Goal: Task Accomplishment & Management: Use online tool/utility

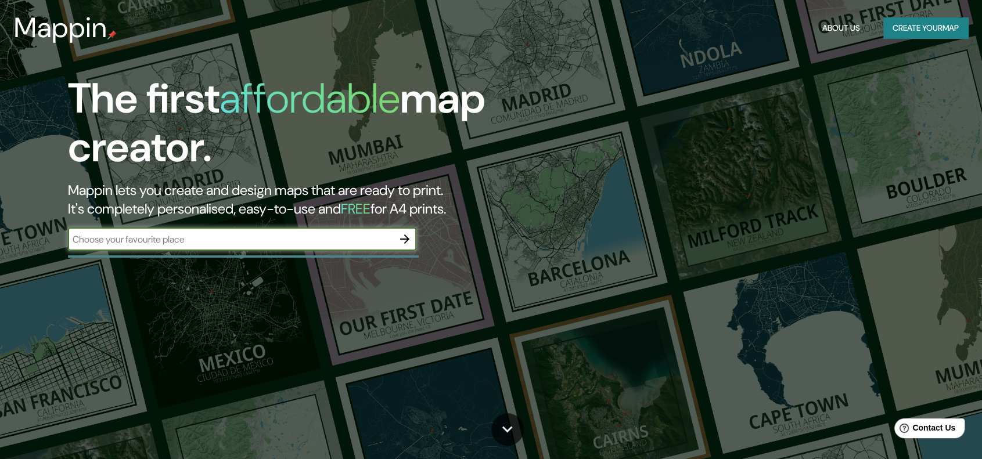
click at [214, 232] on div "​" at bounding box center [242, 239] width 348 height 23
click at [189, 235] on input "text" at bounding box center [230, 239] width 325 height 13
click at [114, 232] on div "chanchamyo ​" at bounding box center [242, 239] width 348 height 23
click at [115, 242] on input "chanchamyo" at bounding box center [230, 239] width 325 height 13
type input "chanchamayo"
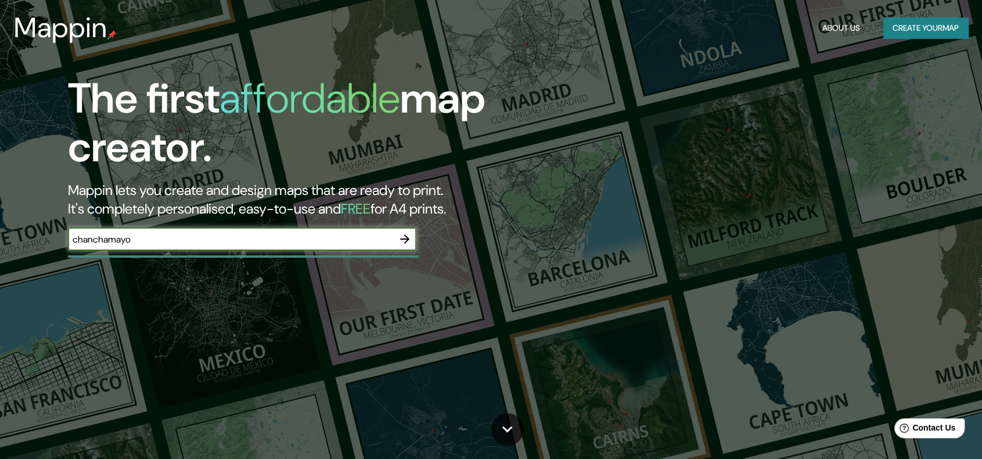
click at [401, 239] on icon "button" at bounding box center [405, 239] width 14 height 14
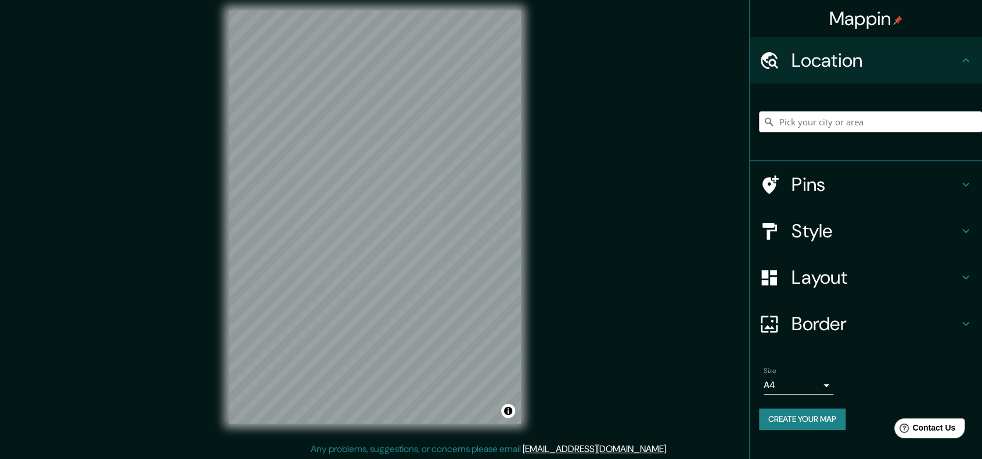
scroll to position [9, 0]
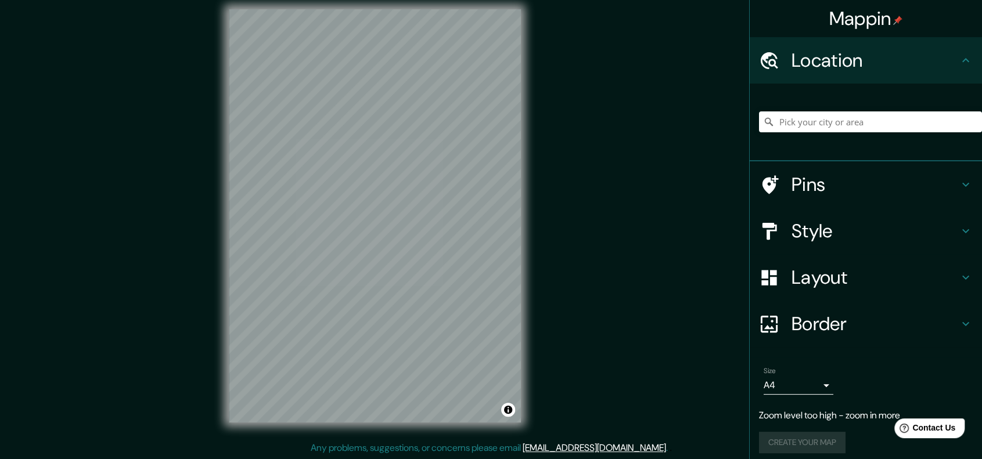
click at [605, 183] on div "Mappin Location Pins Style Layout Border Choose a border. Hint : you can make l…" at bounding box center [491, 225] width 982 height 469
click at [385, 231] on div "Mappin Location Pins Style Layout Border Choose a border. Hint : you can make l…" at bounding box center [491, 225] width 982 height 469
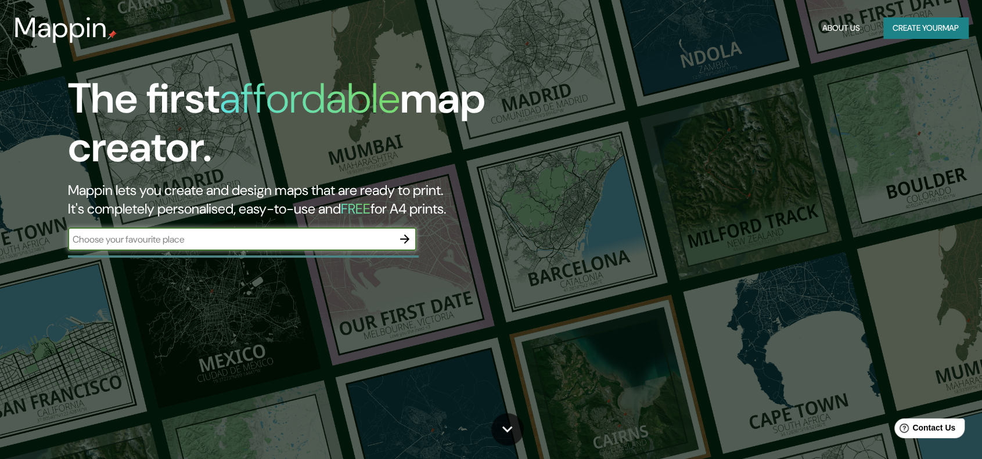
click at [189, 243] on input "text" at bounding box center [230, 239] width 325 height 13
type input "chanchamayo"
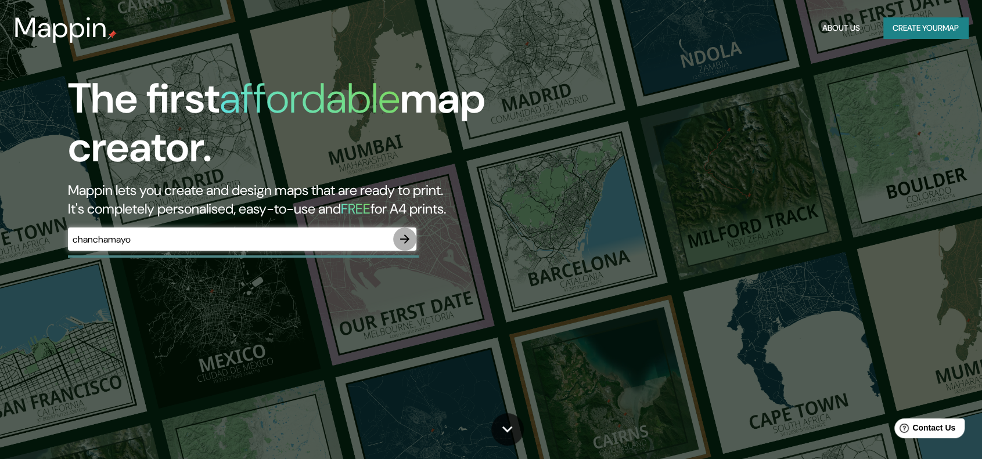
click at [407, 235] on icon "button" at bounding box center [405, 239] width 14 height 14
